Goal: Check status: Check status

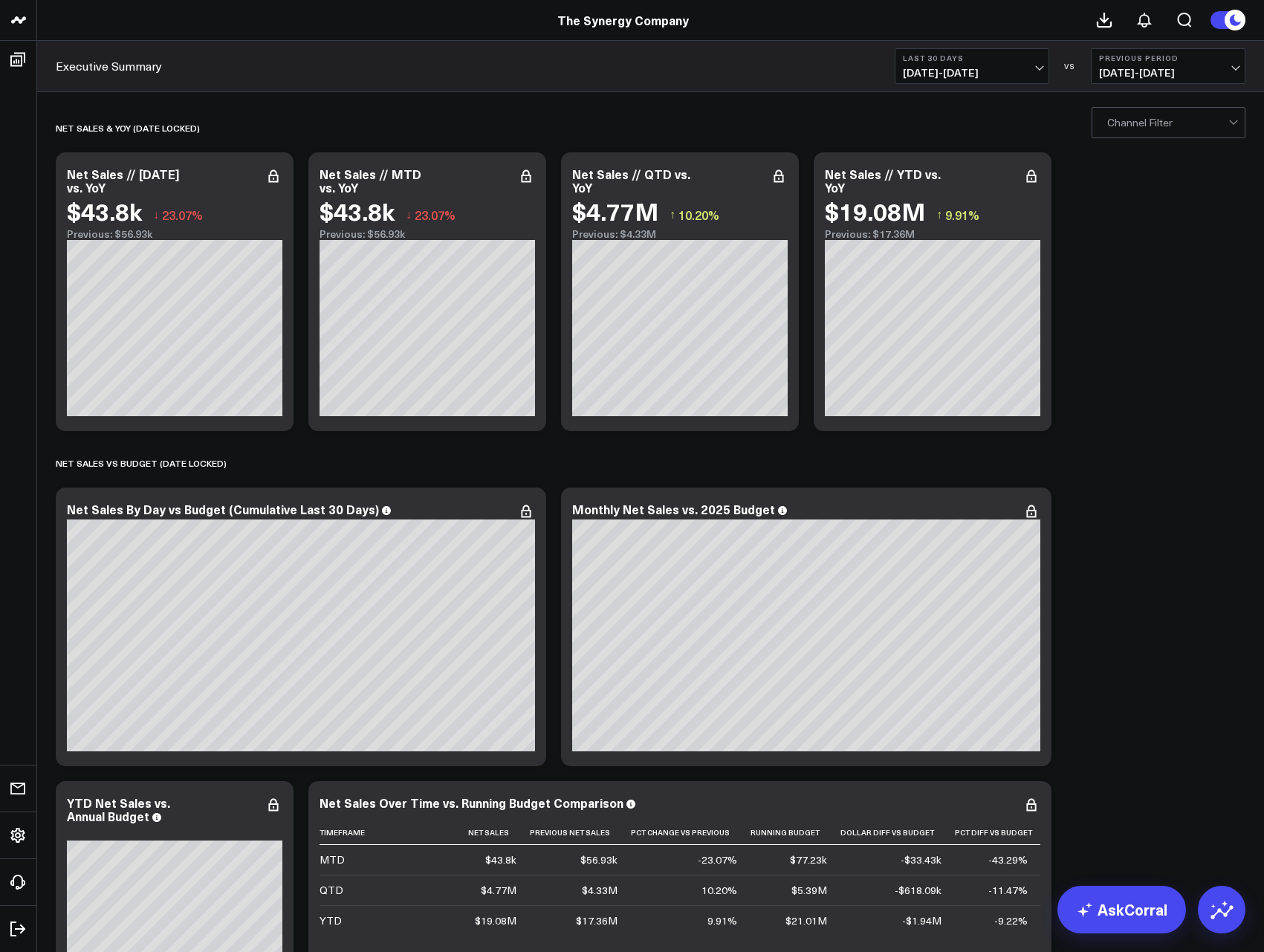
click at [1152, 87] on div "Executive Summary Last 30 Days [DATE] - [DATE] VS Previous Period [DATE] - [DAT…" at bounding box center [650, 66] width 1226 height 51
click at [995, 71] on span "[DATE] - [DATE]" at bounding box center [972, 73] width 138 height 12
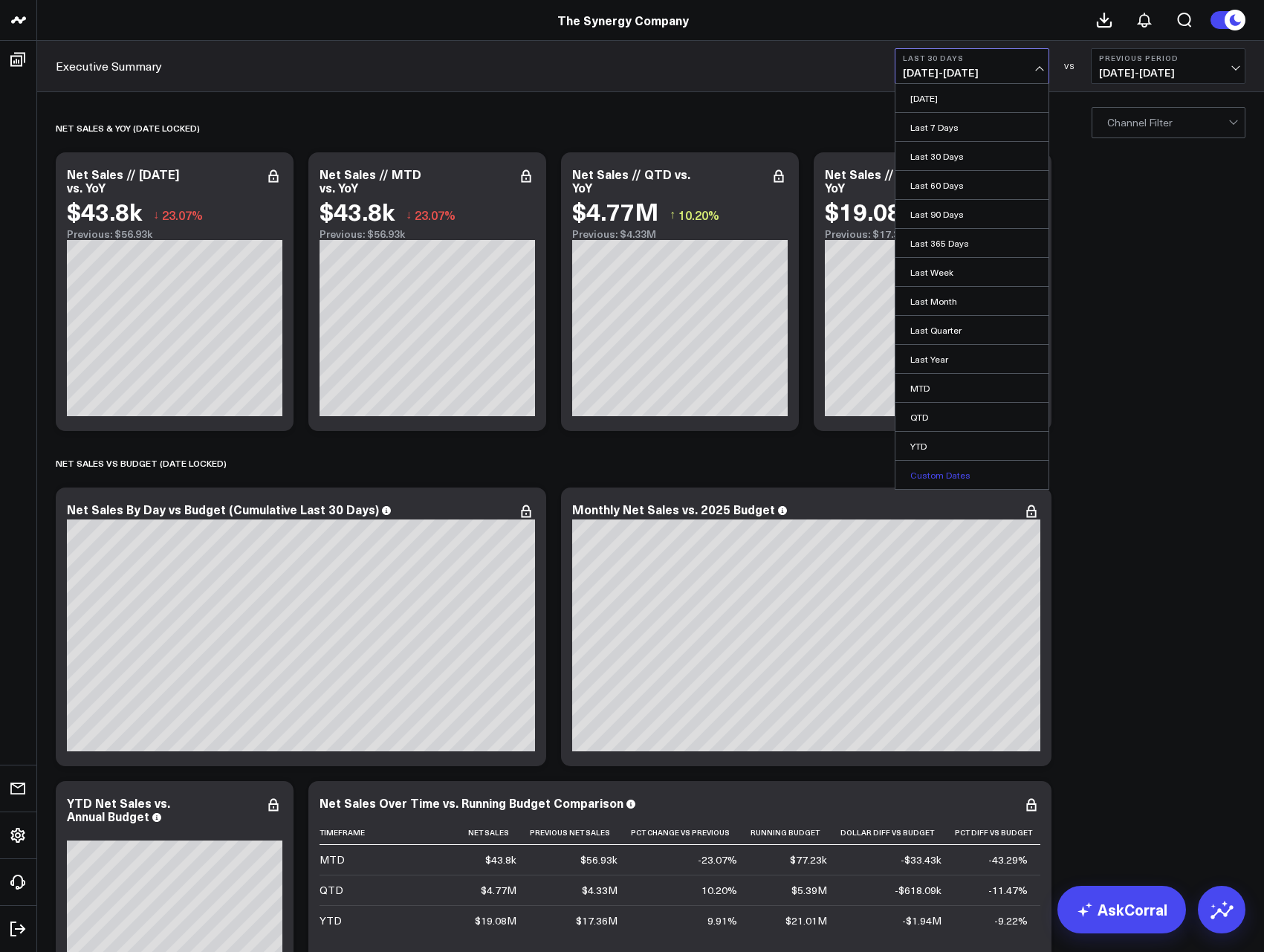
click at [966, 473] on link "Custom Dates" at bounding box center [972, 474] width 153 height 28
select select "8"
select select "2025"
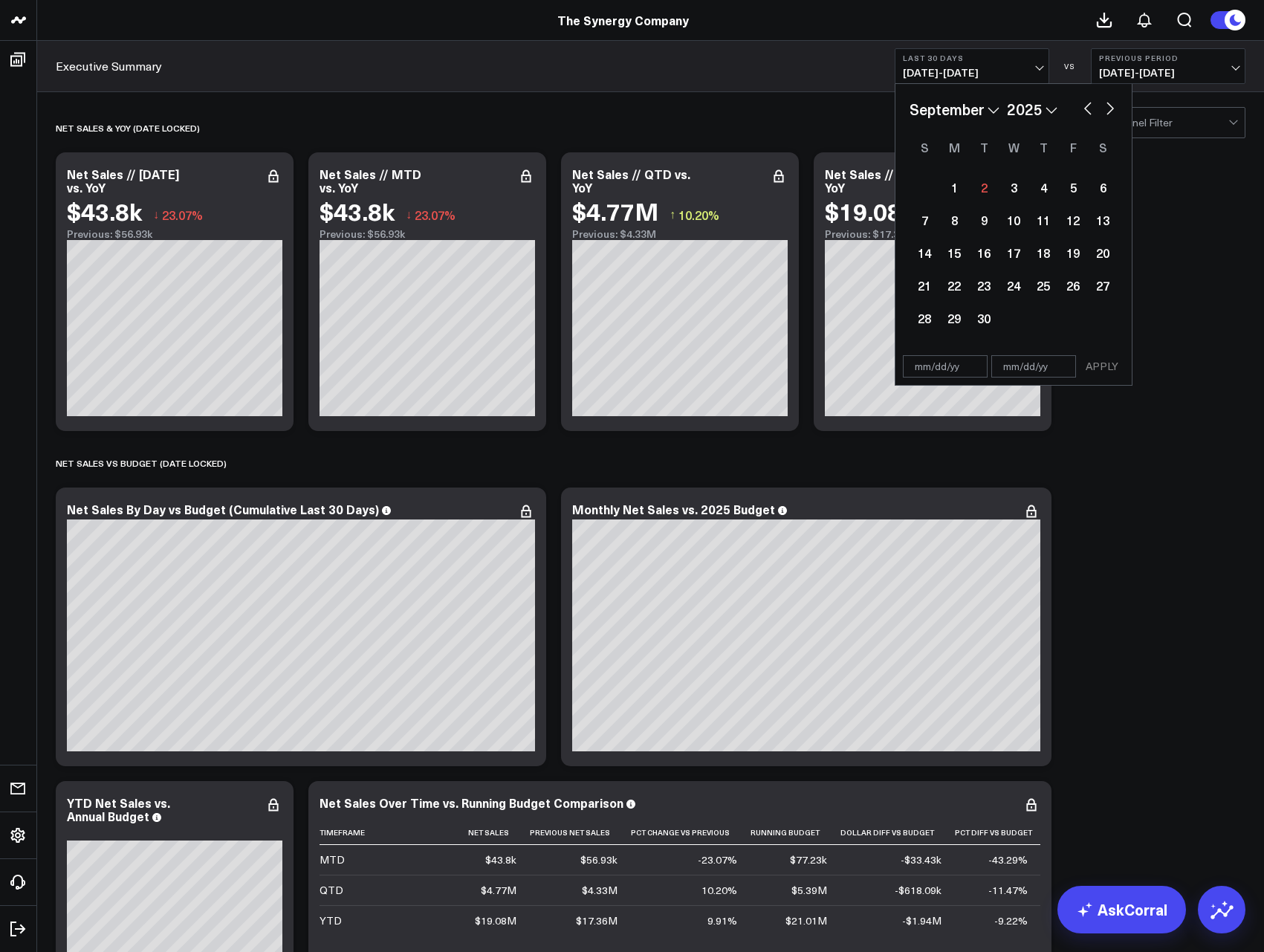
click at [1085, 109] on button "button" at bounding box center [1088, 107] width 15 height 18
select select "7"
select select "2025"
click at [1067, 187] on div "1" at bounding box center [1073, 187] width 29 height 29
type input "[DATE]"
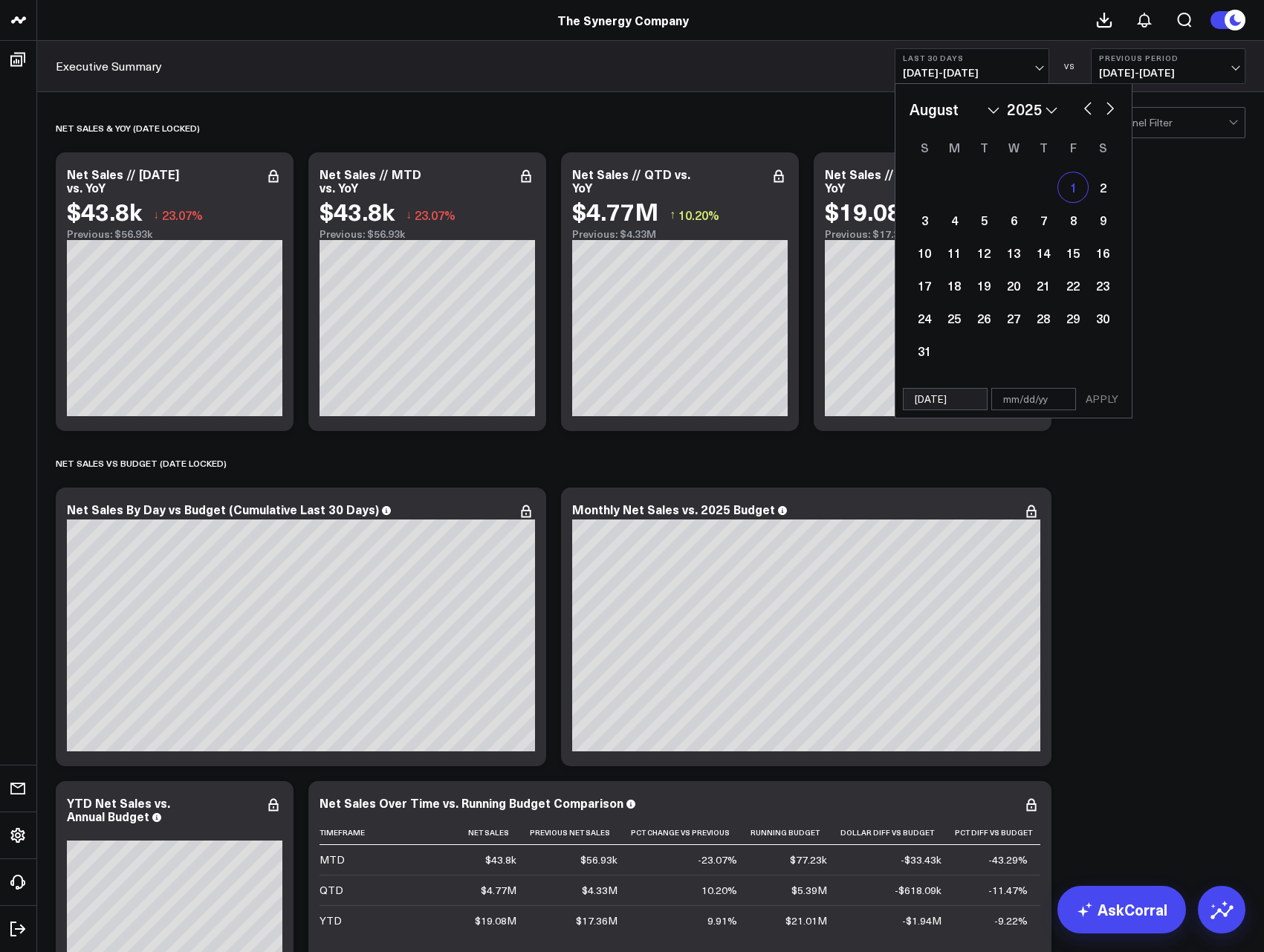
select select "7"
select select "2025"
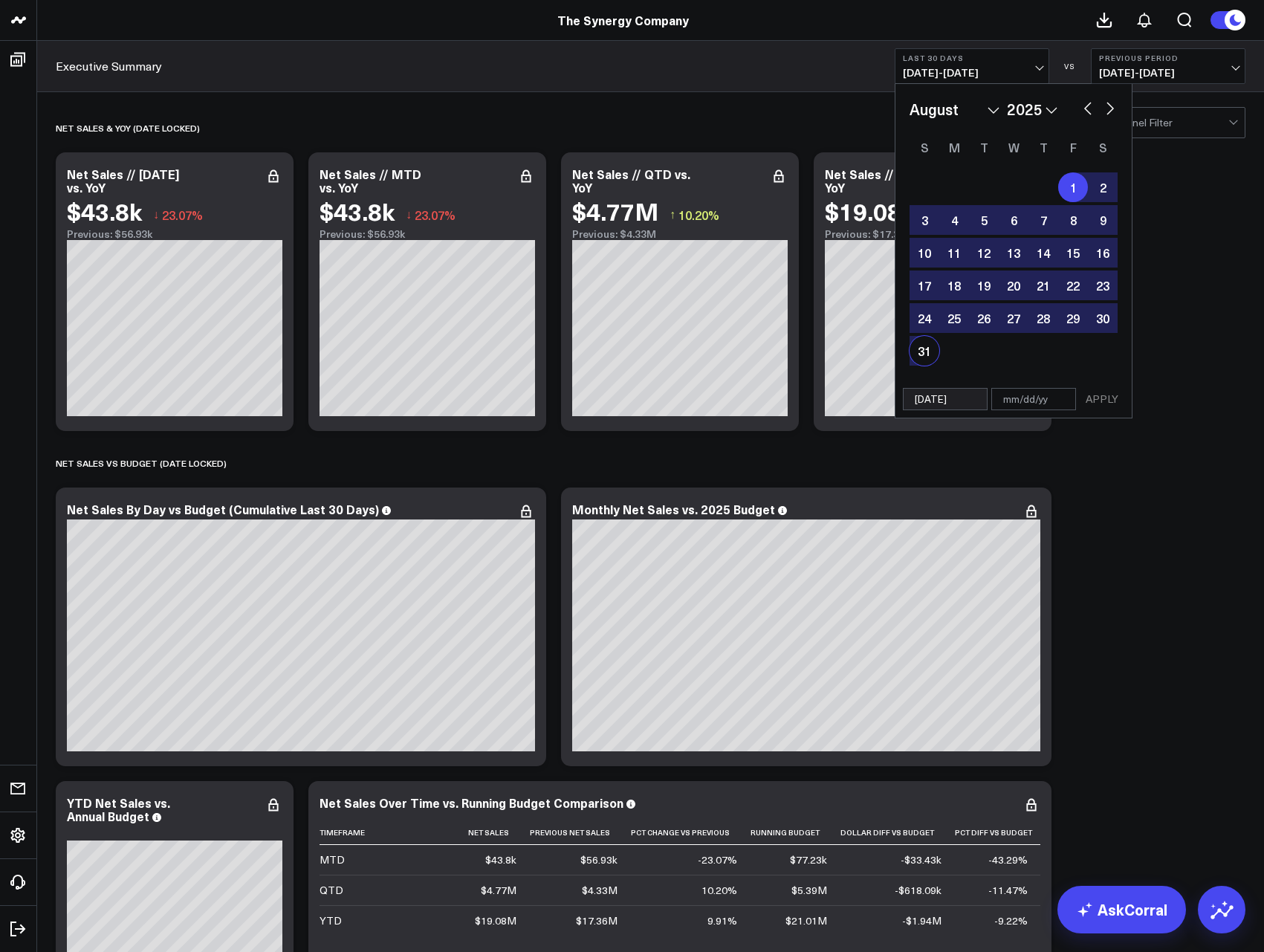
click at [925, 347] on div "31" at bounding box center [923, 350] width 29 height 29
type input "[DATE]"
select select "7"
select select "2025"
click at [1103, 396] on button "APPLY" at bounding box center [1101, 399] width 44 height 23
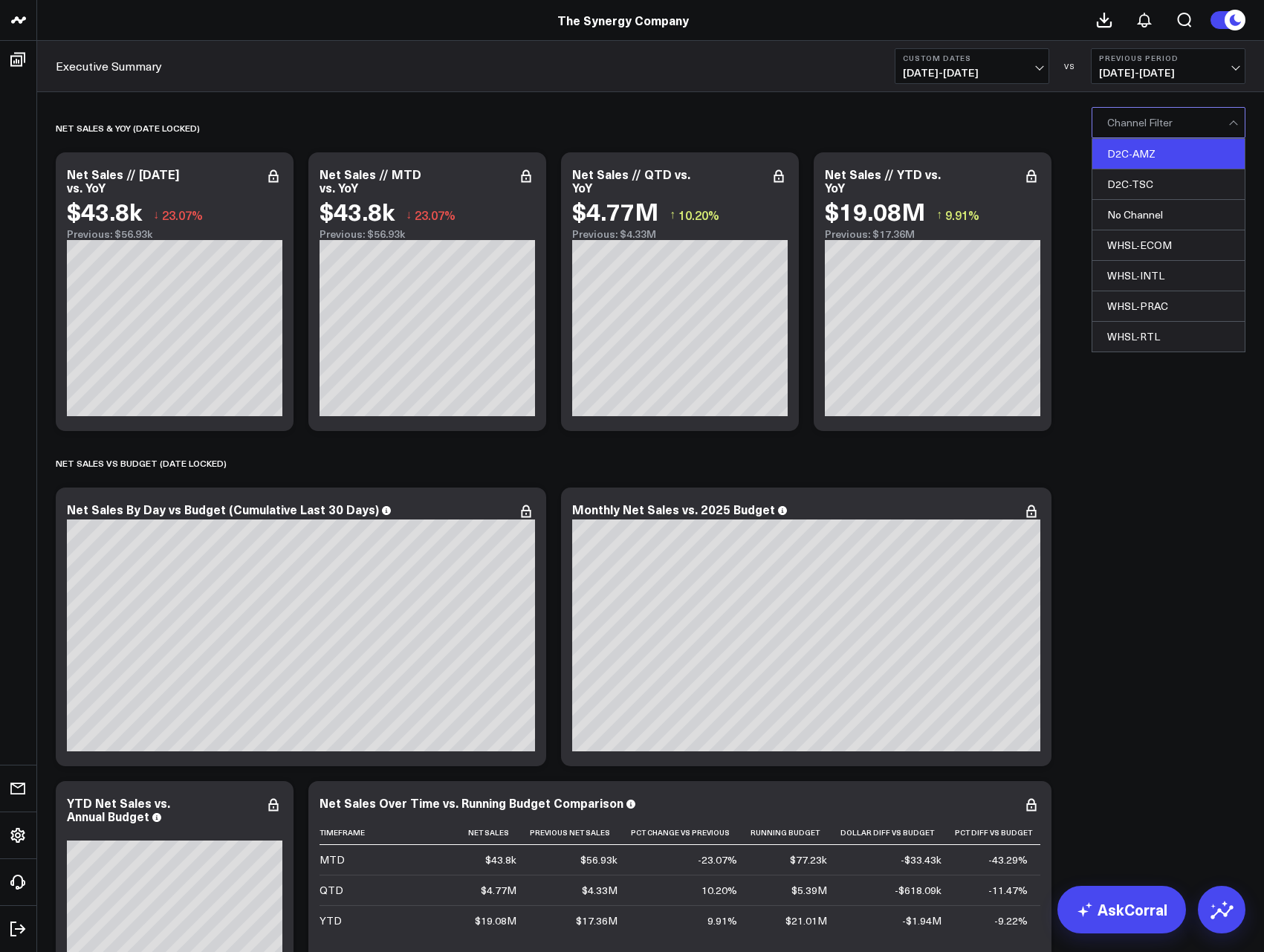
click at [1140, 160] on div "D2C-AMZ" at bounding box center [1168, 154] width 152 height 30
click at [1139, 155] on div "D2C-AMZ" at bounding box center [1168, 154] width 152 height 30
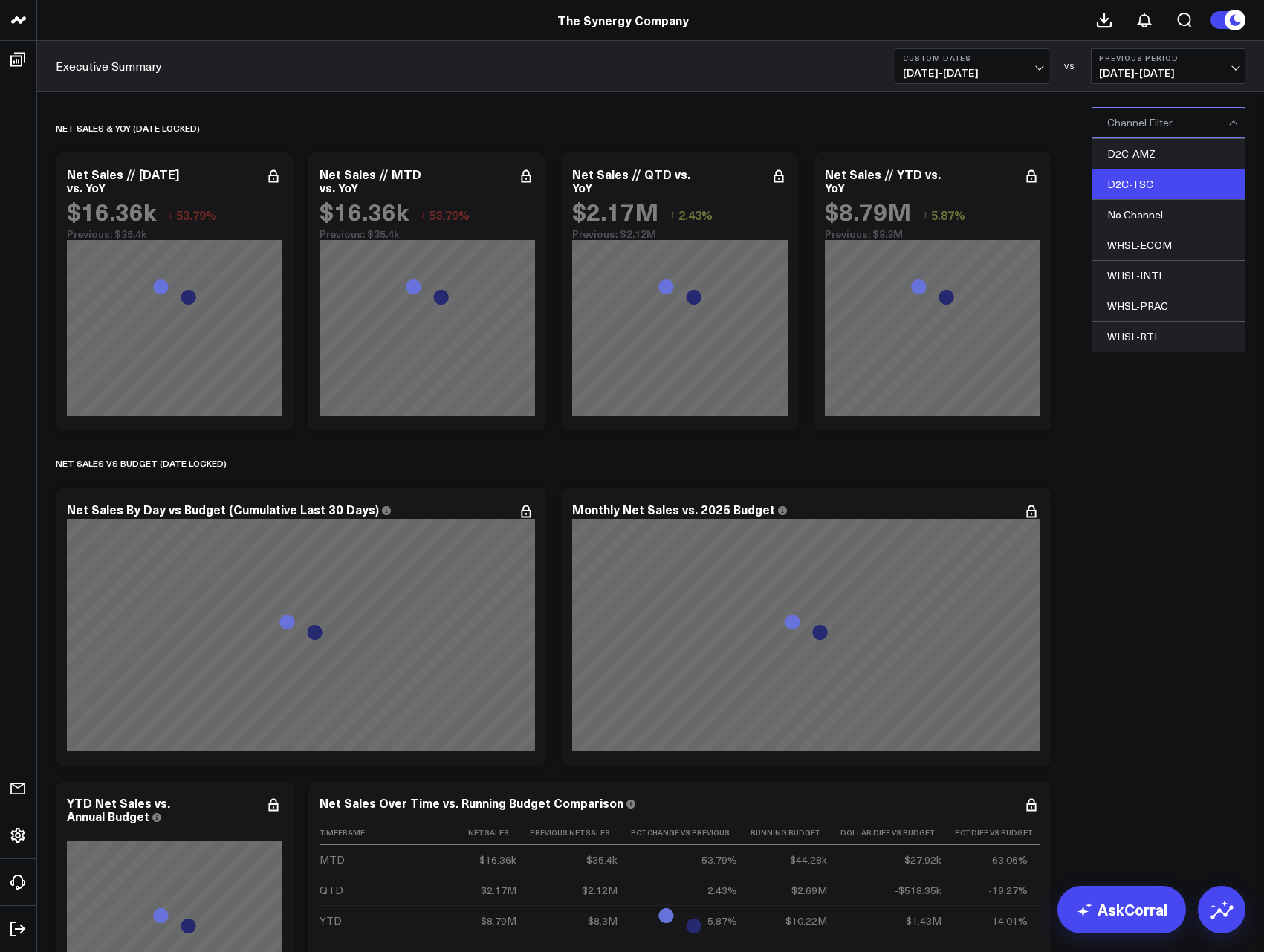
click at [1140, 176] on div "D2C-TSC" at bounding box center [1168, 185] width 152 height 30
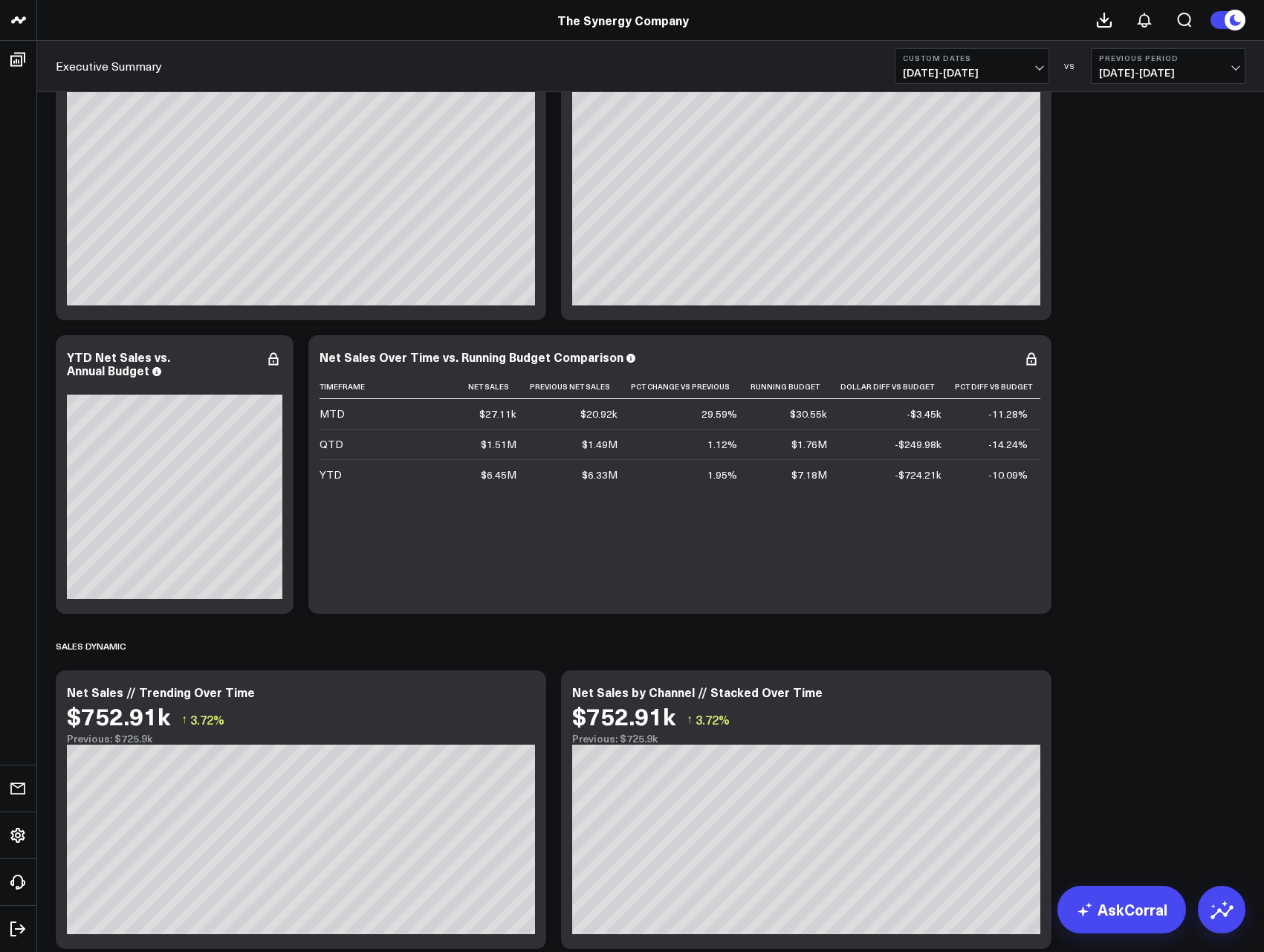
scroll to position [669, 0]
